Goal: Find specific page/section: Find specific page/section

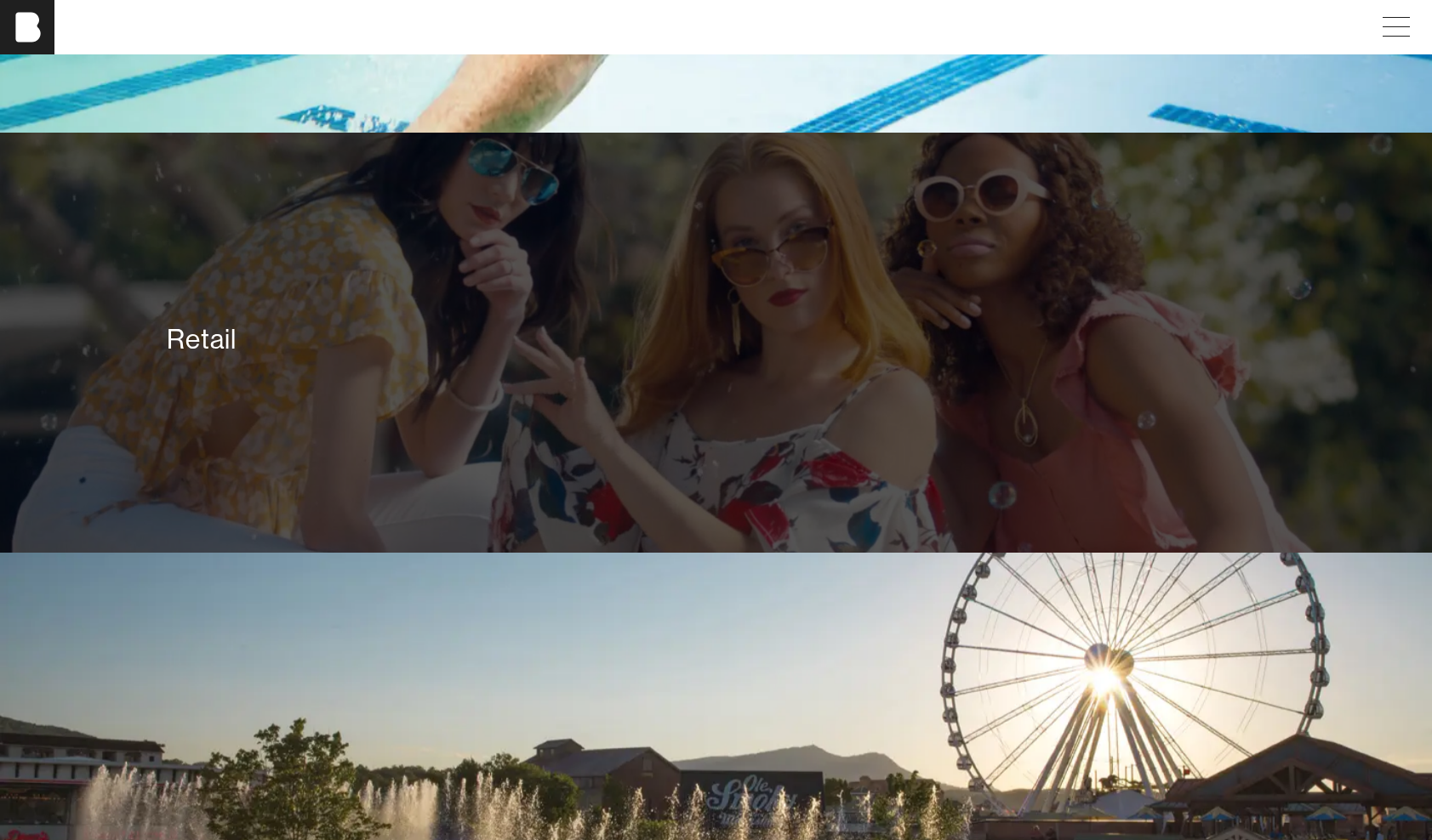
scroll to position [3995, 0]
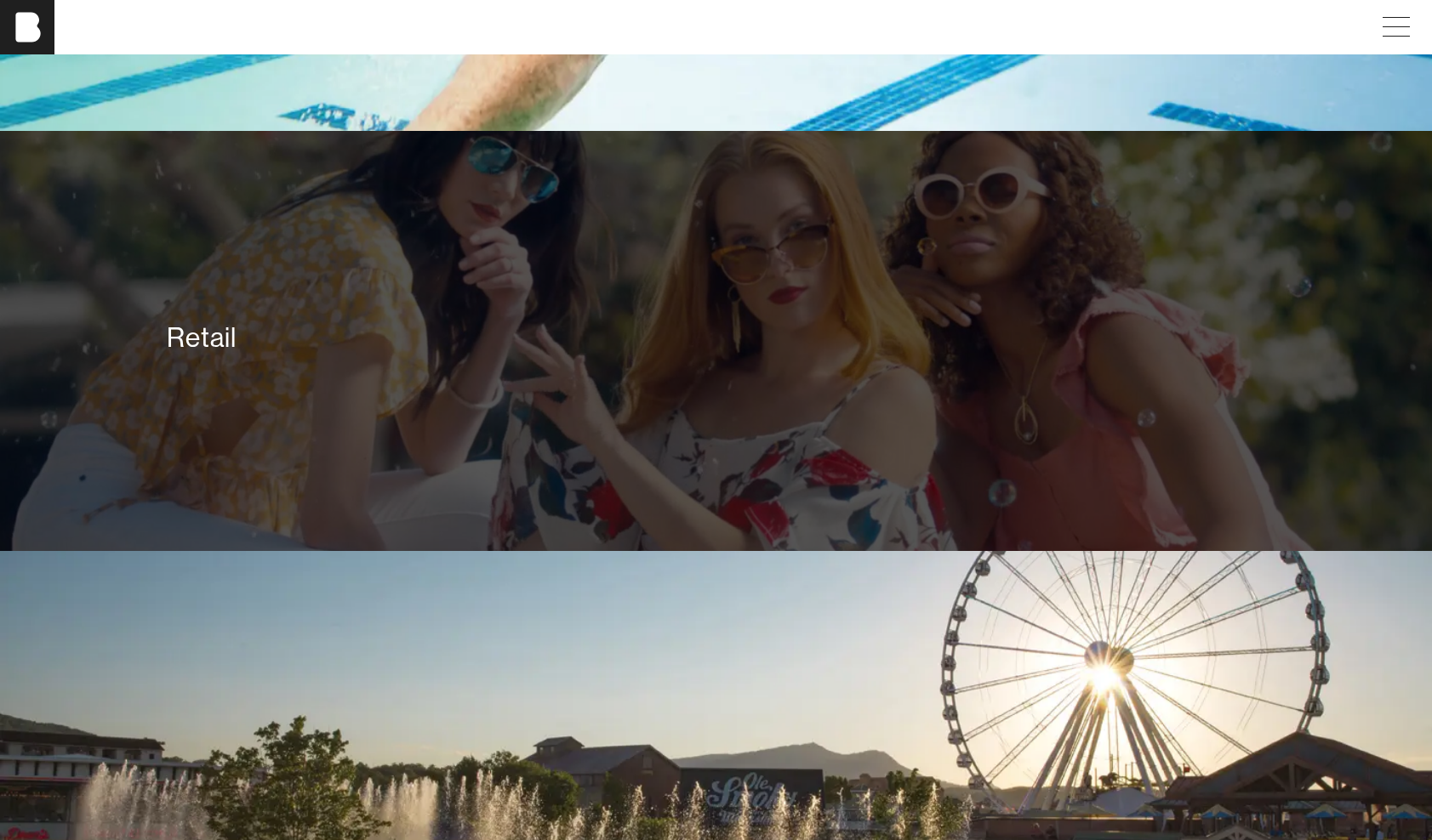
click at [270, 321] on div "Retail" at bounding box center [716, 338] width 1098 height 34
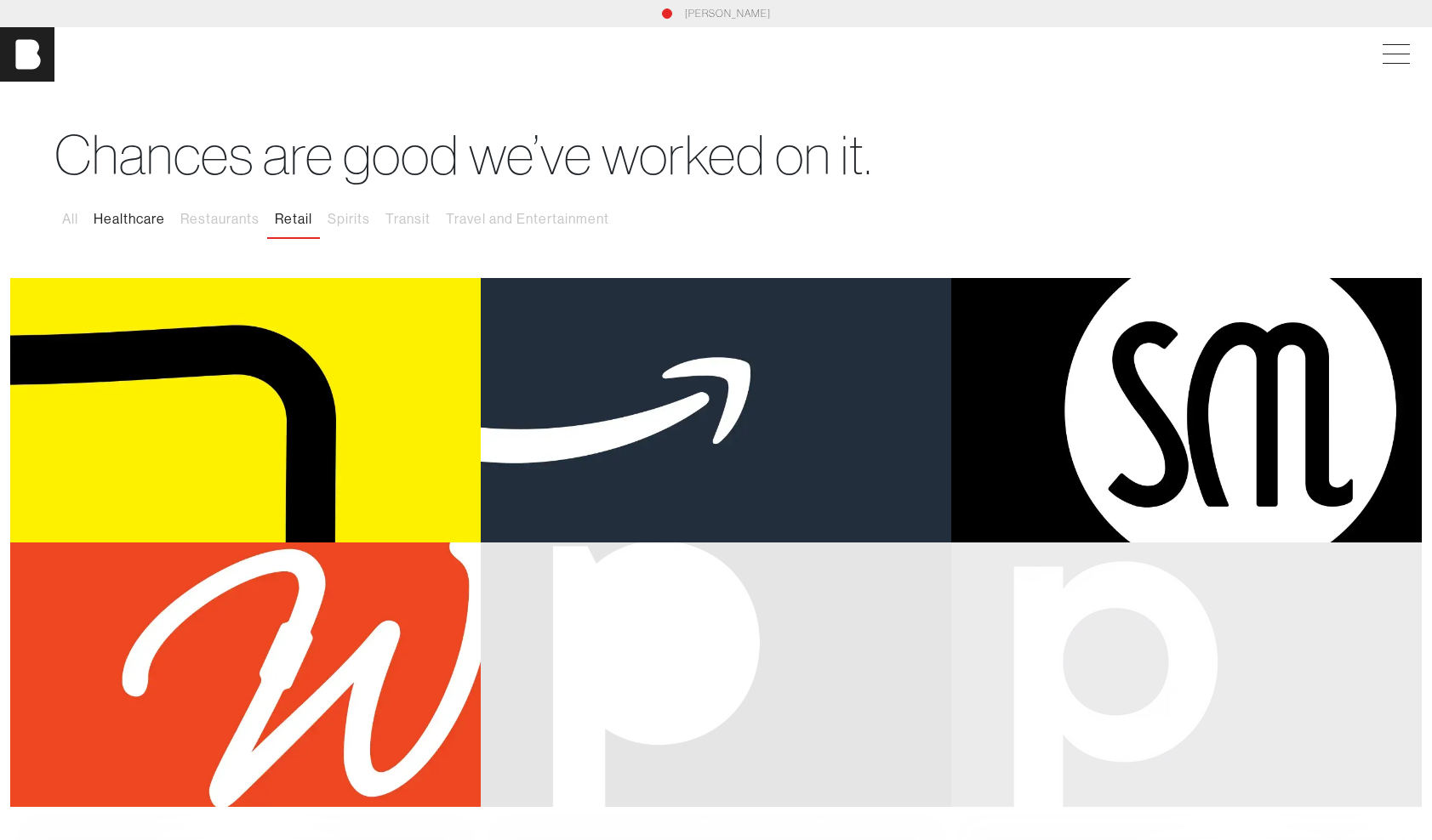
click at [125, 217] on button "Healthcare" at bounding box center [129, 219] width 87 height 36
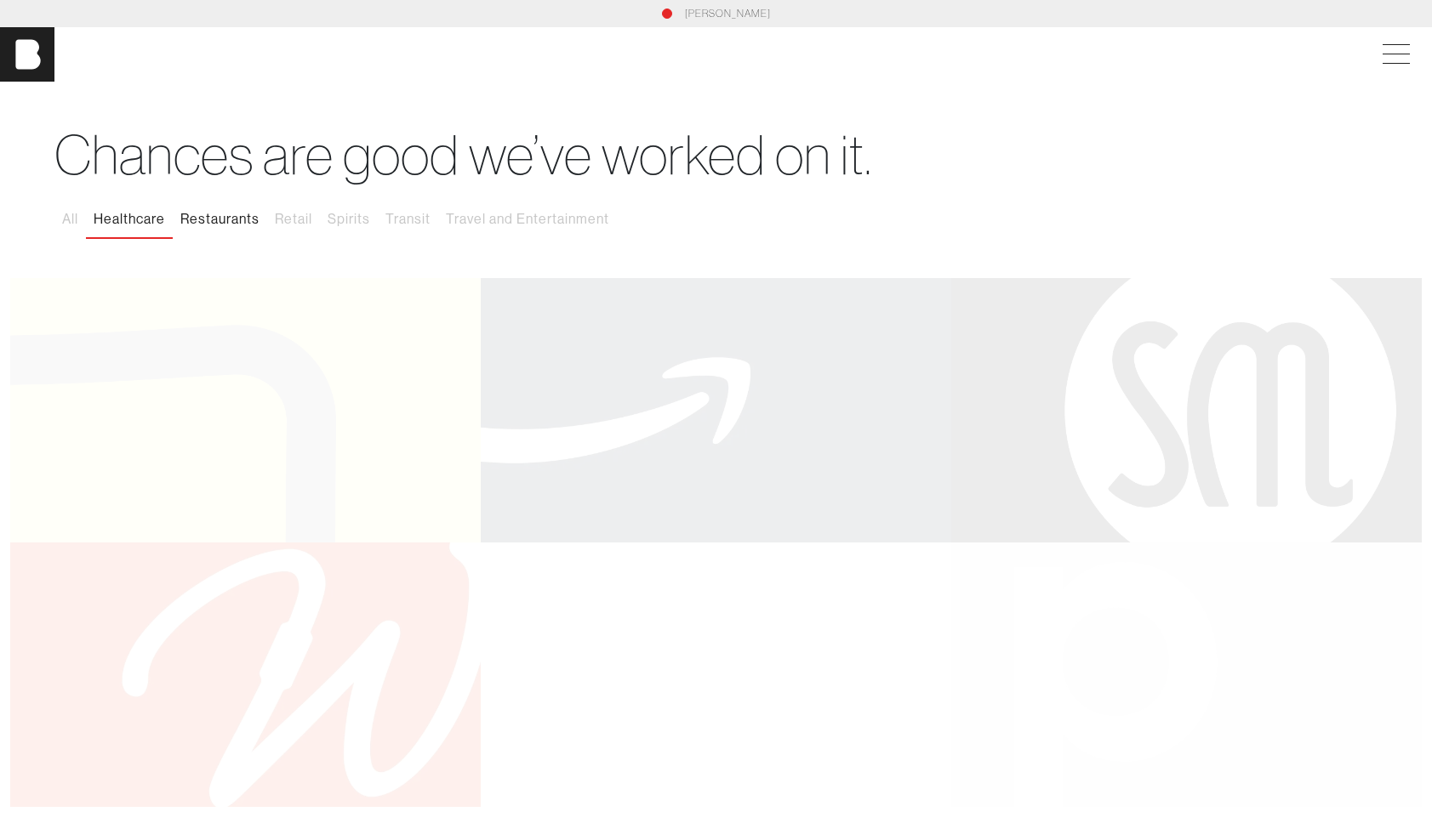
click at [225, 214] on button "Restaurants" at bounding box center [220, 219] width 95 height 36
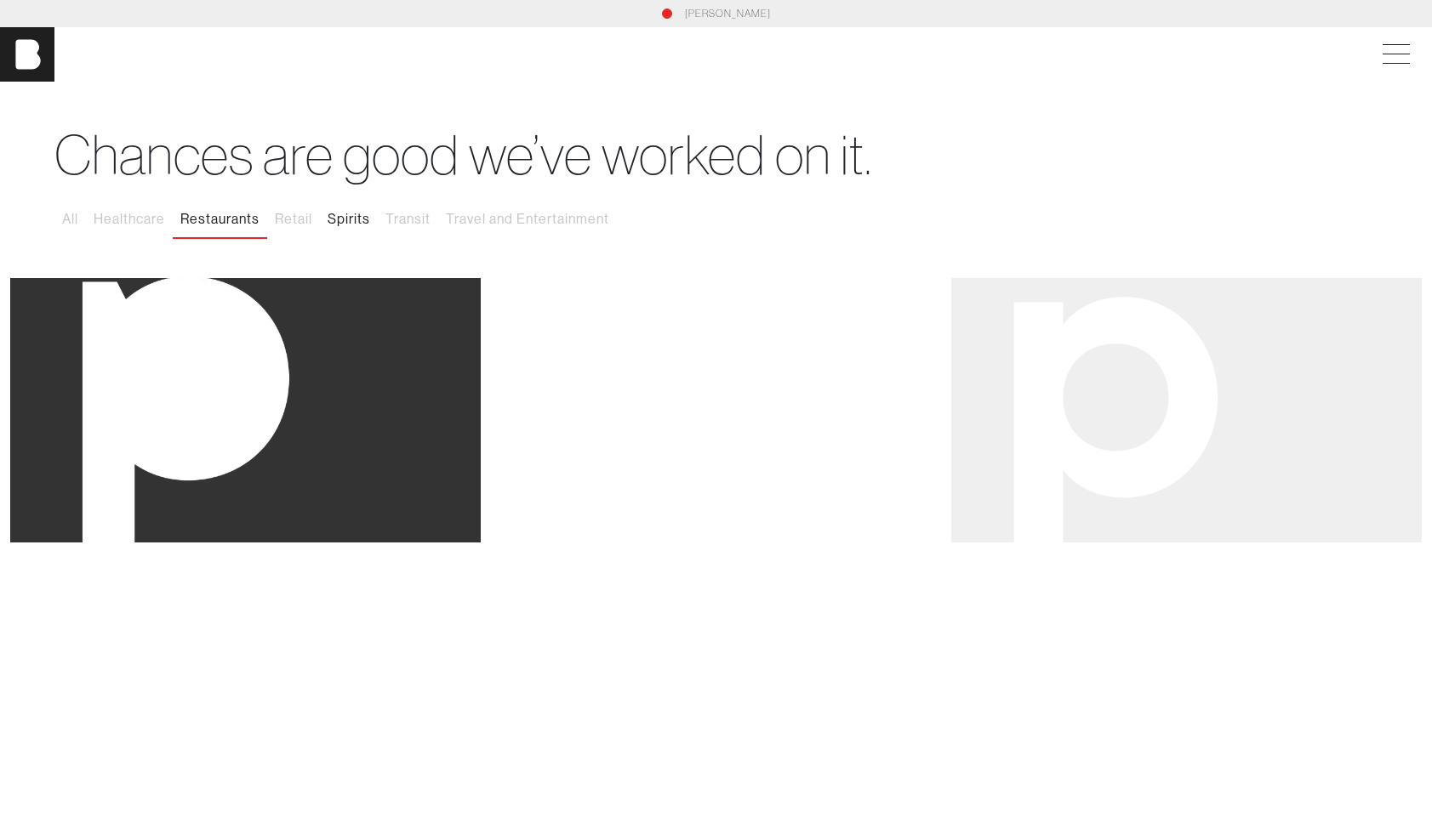
click at [356, 218] on button "Spirits" at bounding box center [349, 219] width 58 height 36
